Goal: Task Accomplishment & Management: Use online tool/utility

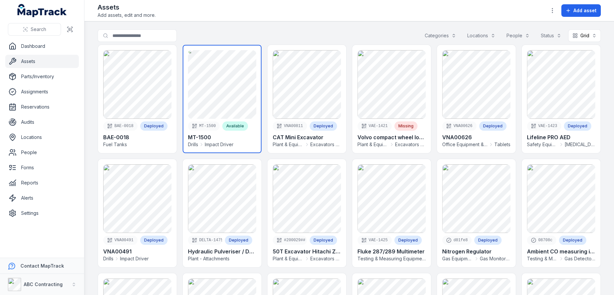
click at [249, 102] on link at bounding box center [222, 99] width 79 height 108
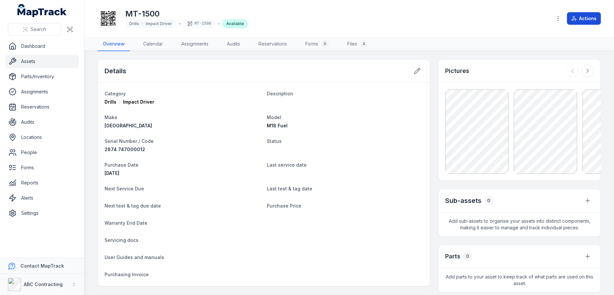
click at [580, 15] on button "Actions" at bounding box center [584, 18] width 34 height 13
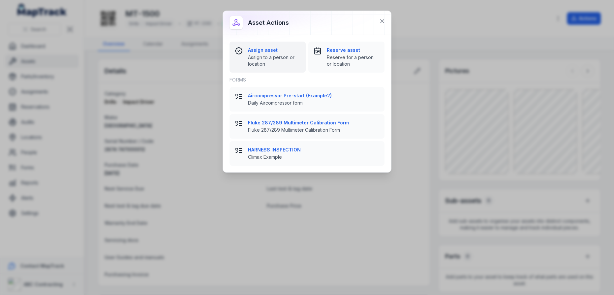
click at [289, 55] on span "Assign to a person or location" at bounding box center [274, 60] width 52 height 13
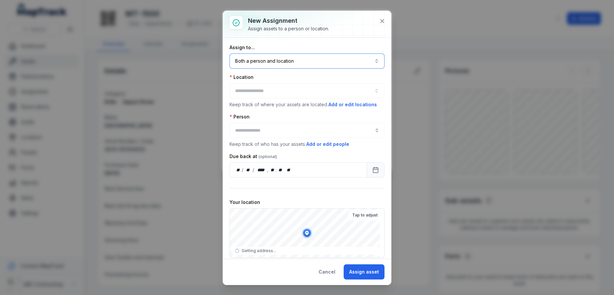
click at [272, 63] on button "Both a person and location ****" at bounding box center [307, 60] width 155 height 15
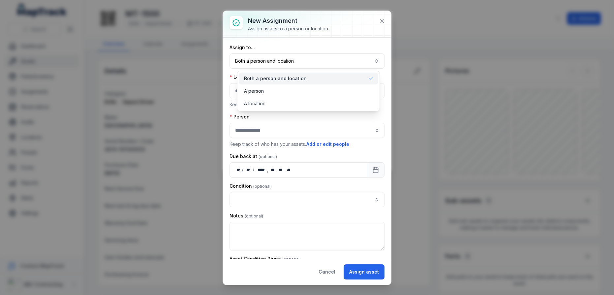
click at [383, 21] on div "New assignment Assign assets to a person or location. Assign to... Both a perso…" at bounding box center [307, 148] width 168 height 274
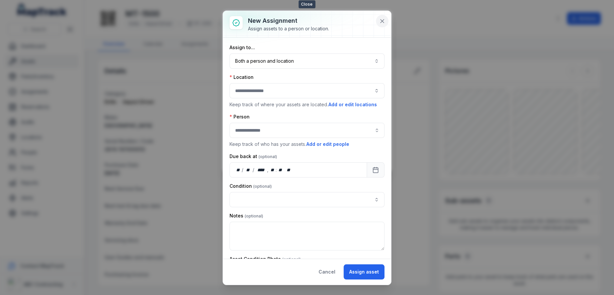
click at [382, 24] on icon at bounding box center [382, 21] width 7 height 7
